Goal: Information Seeking & Learning: Learn about a topic

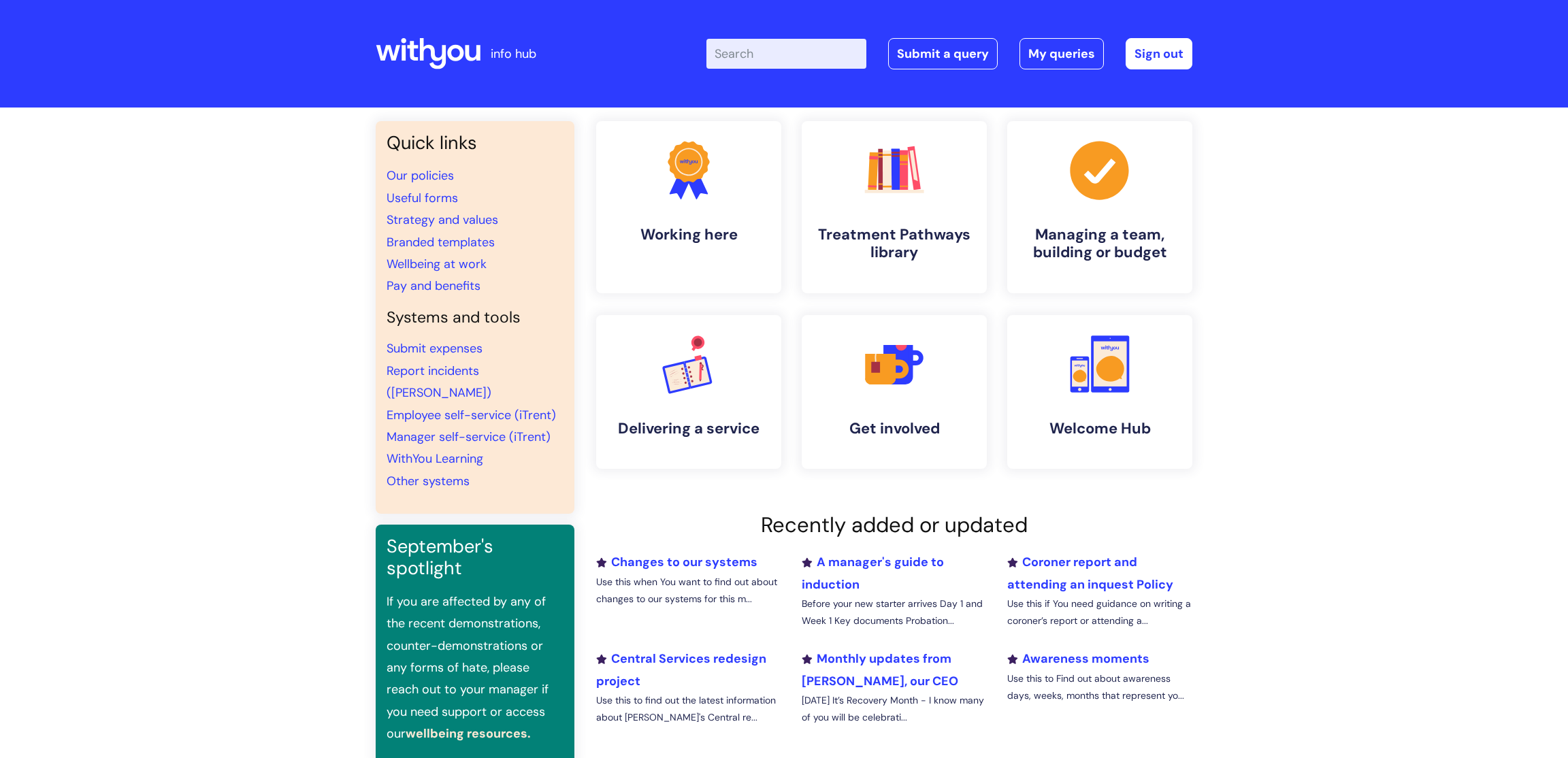
click at [759, 64] on input "Enter your search term here..." at bounding box center [786, 53] width 160 height 30
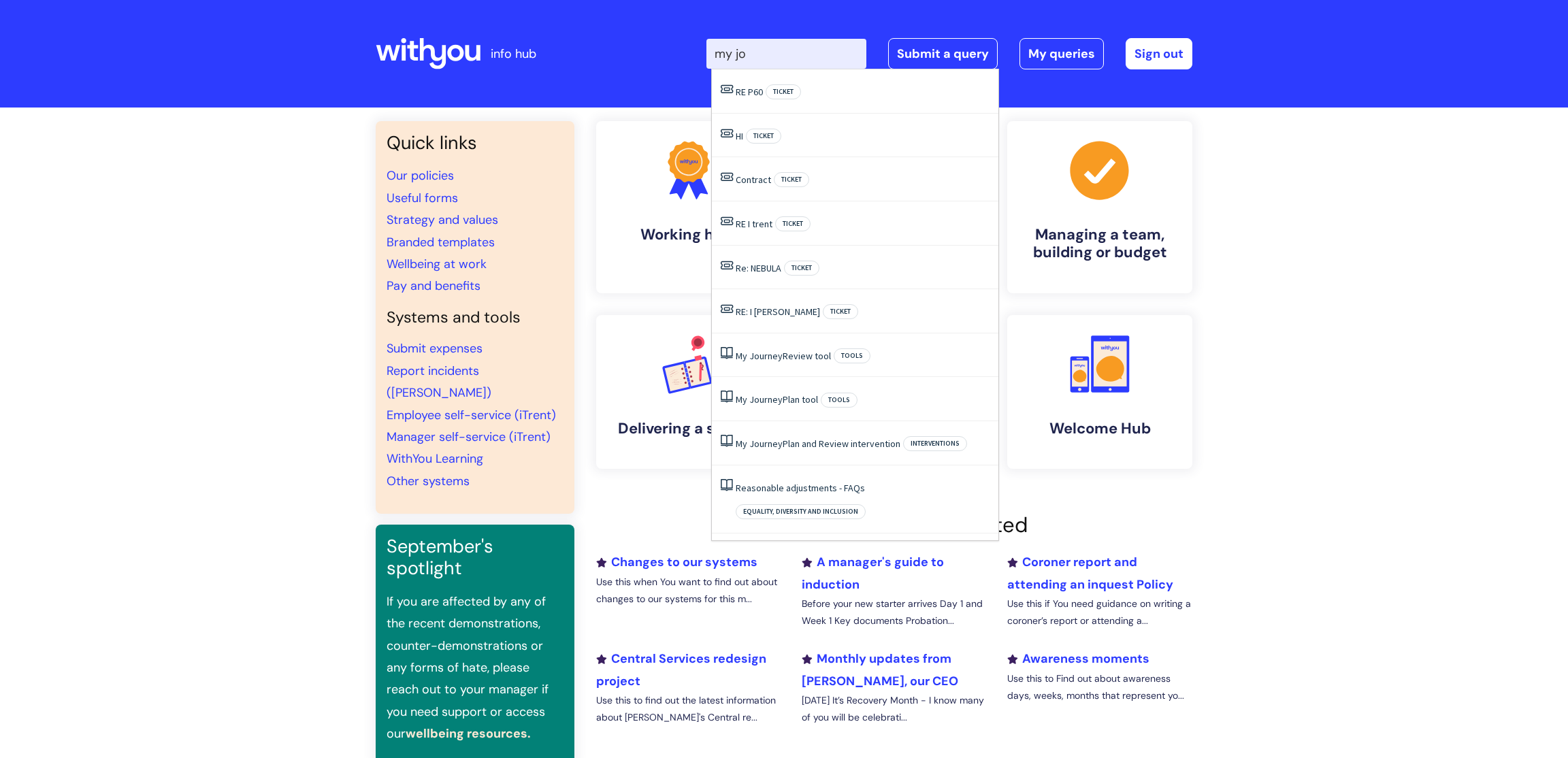
type input "my jou"
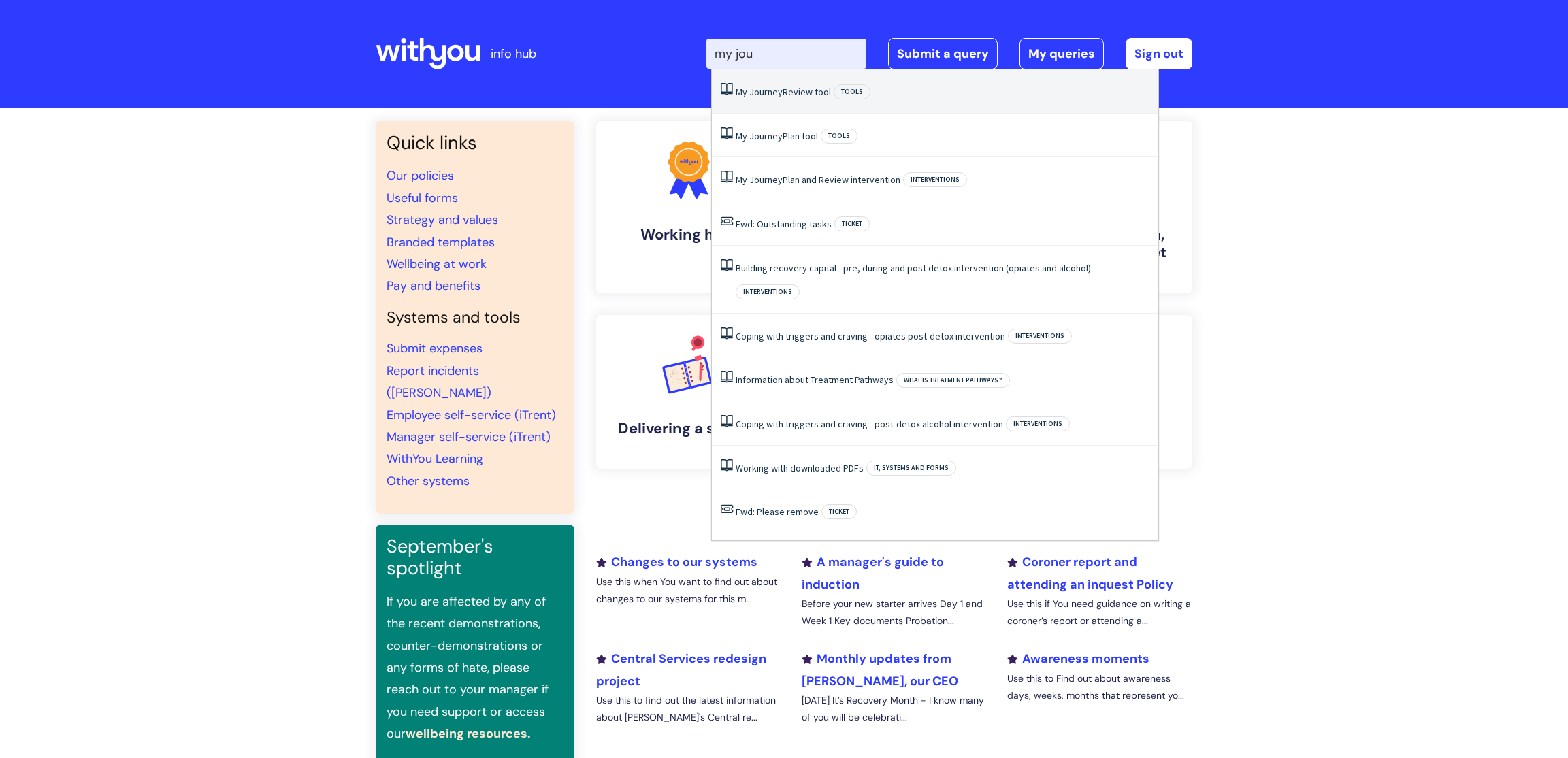
click at [762, 90] on span "Journey" at bounding box center [766, 91] width 33 height 12
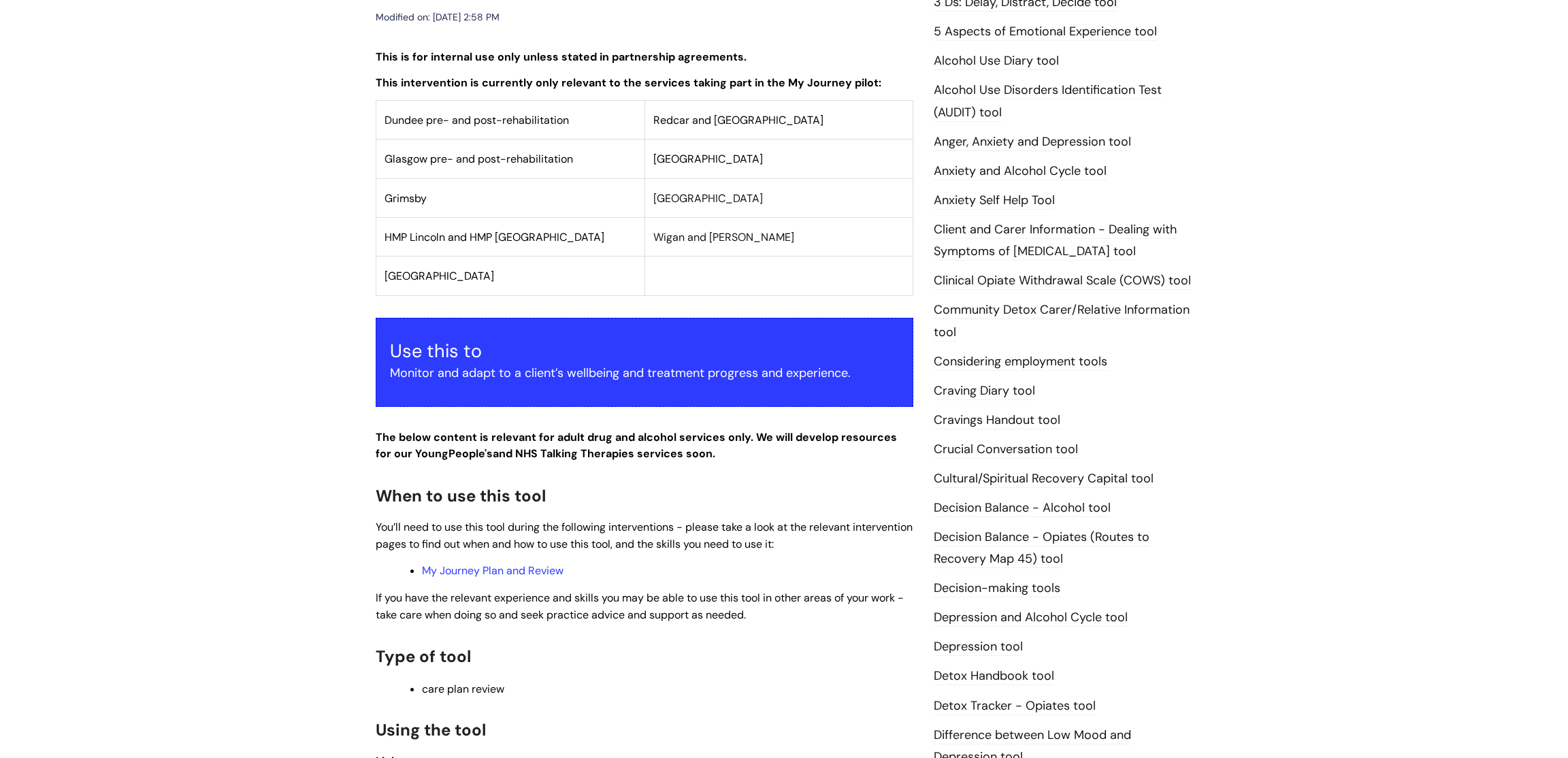
scroll to position [399, 0]
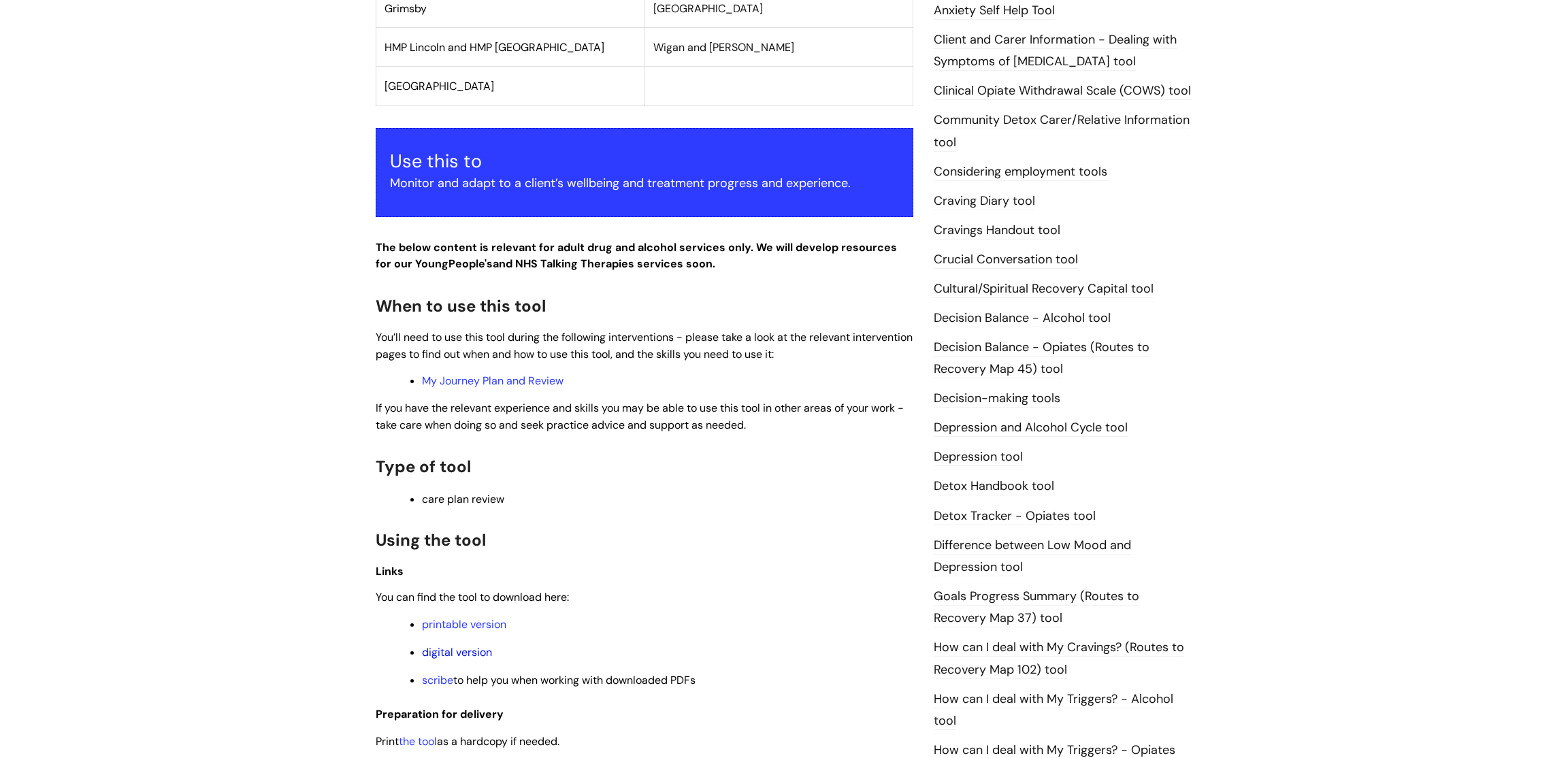
click at [455, 657] on link "digital version" at bounding box center [457, 652] width 70 height 14
